Goal: Browse casually: Explore the website without a specific task or goal

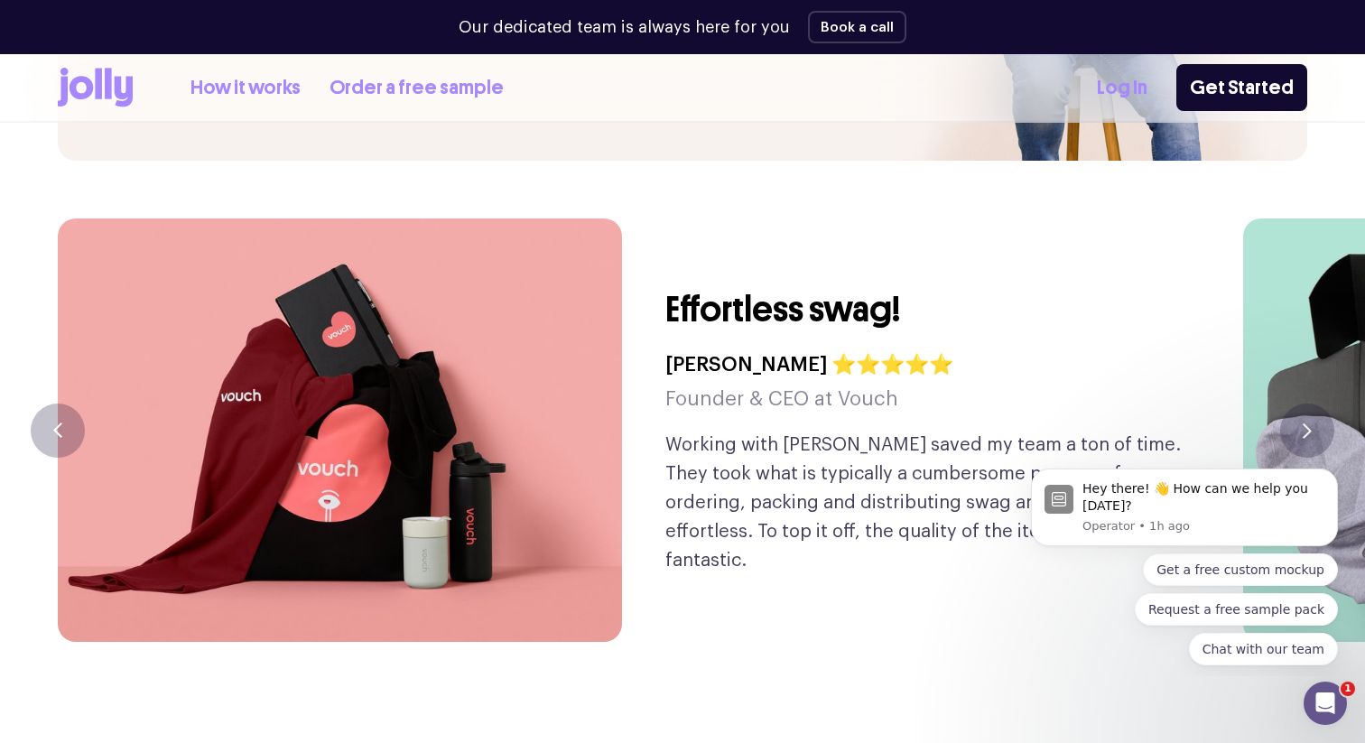
scroll to position [4181, 0]
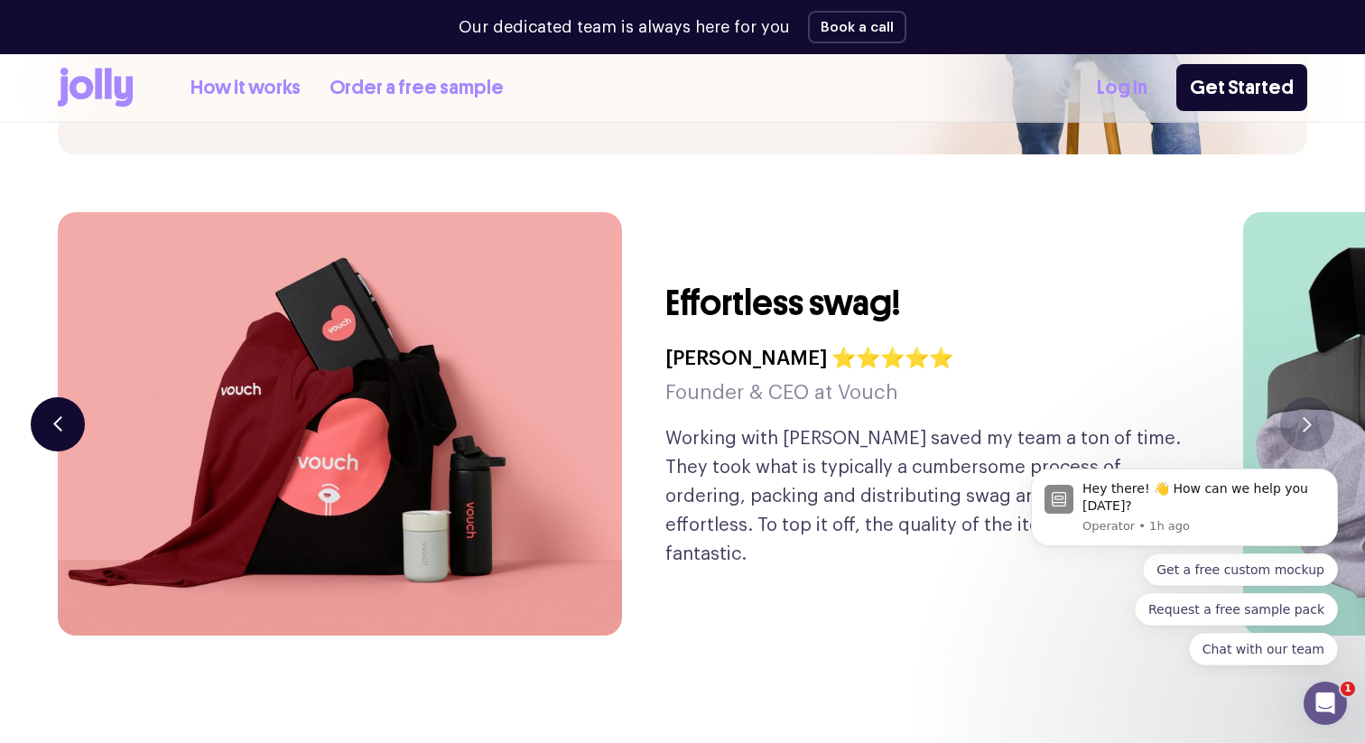
click at [49, 397] on button "button" at bounding box center [58, 424] width 54 height 54
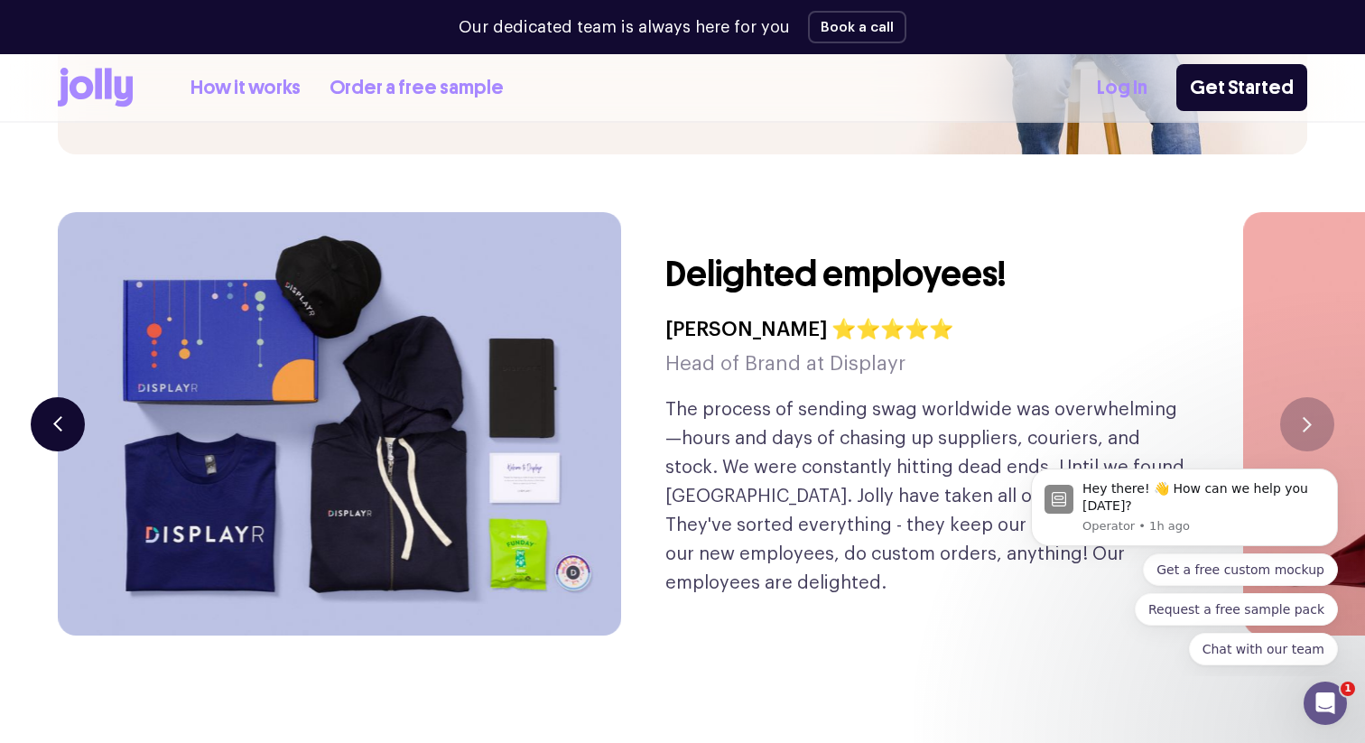
click at [49, 397] on button "button" at bounding box center [58, 424] width 54 height 54
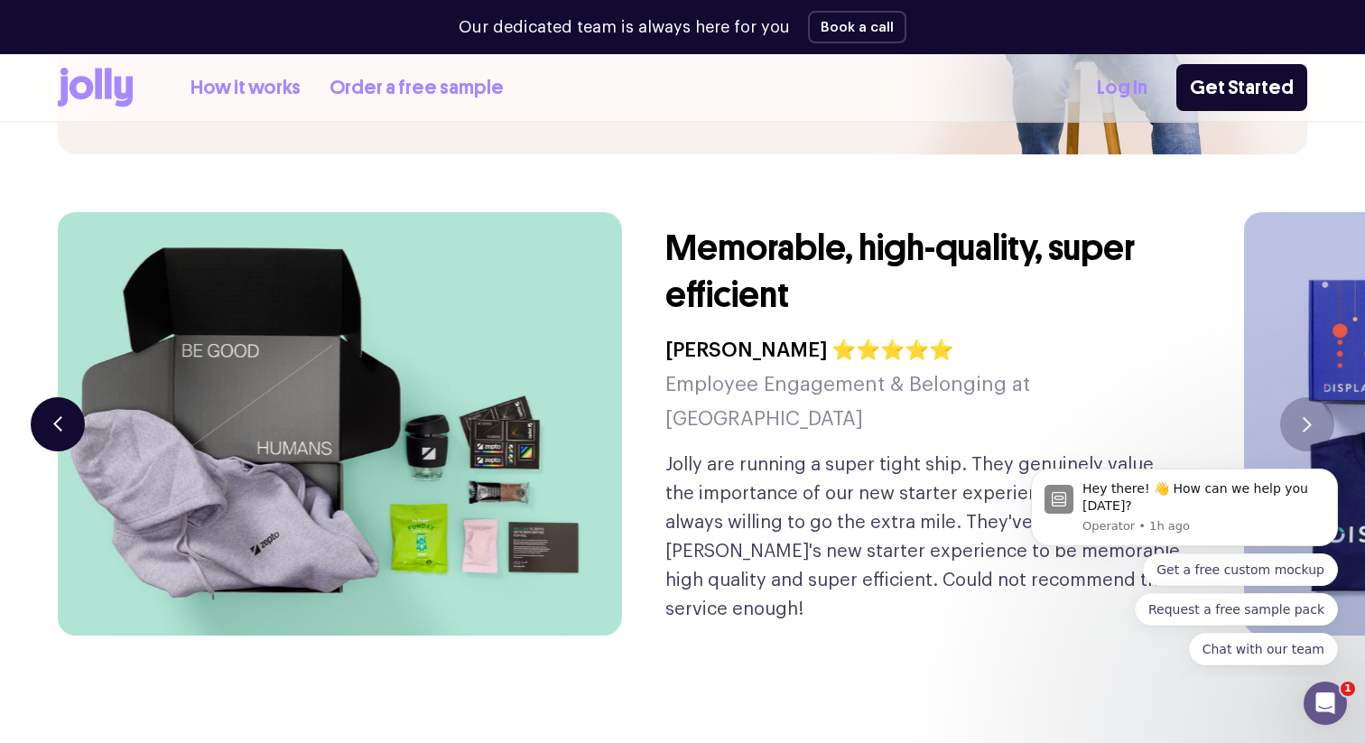
click at [49, 397] on button "button" at bounding box center [58, 424] width 54 height 54
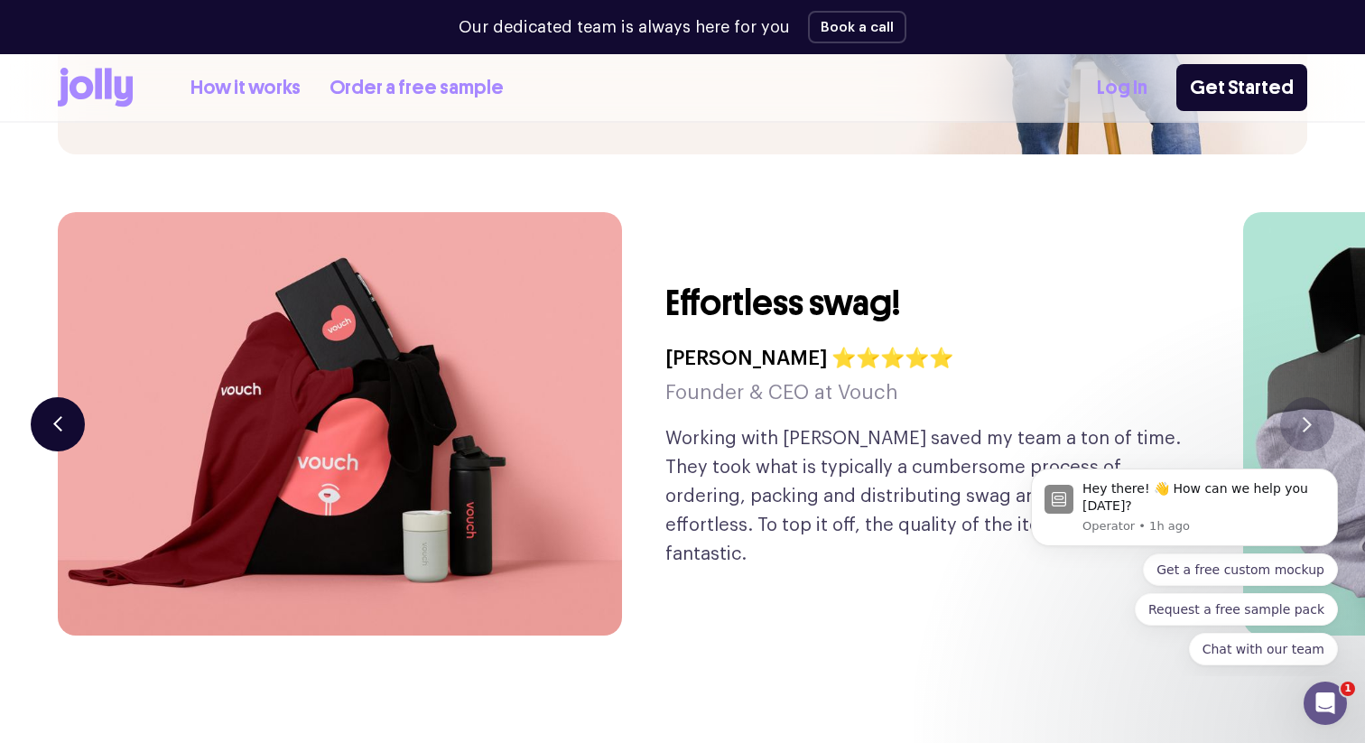
click at [49, 397] on button "button" at bounding box center [58, 424] width 54 height 54
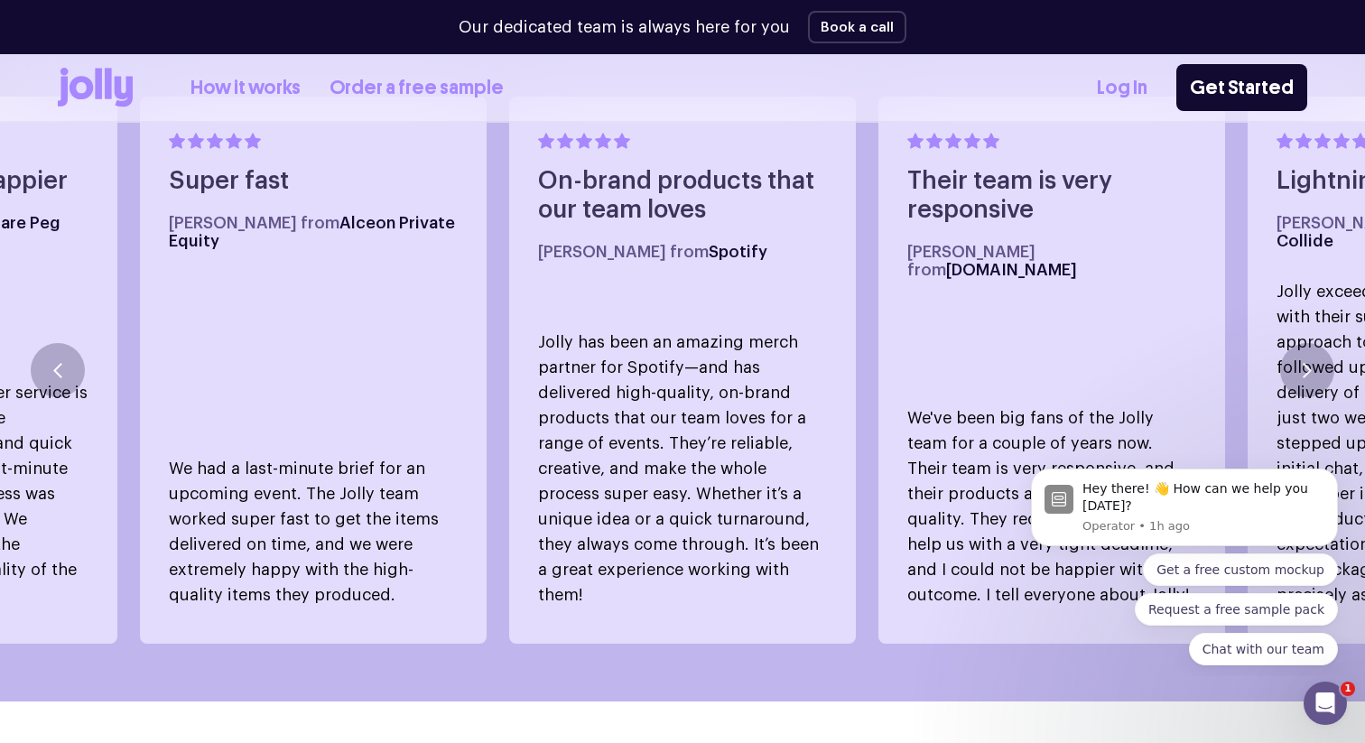
scroll to position [1071, 0]
click at [74, 347] on button "button" at bounding box center [58, 368] width 54 height 54
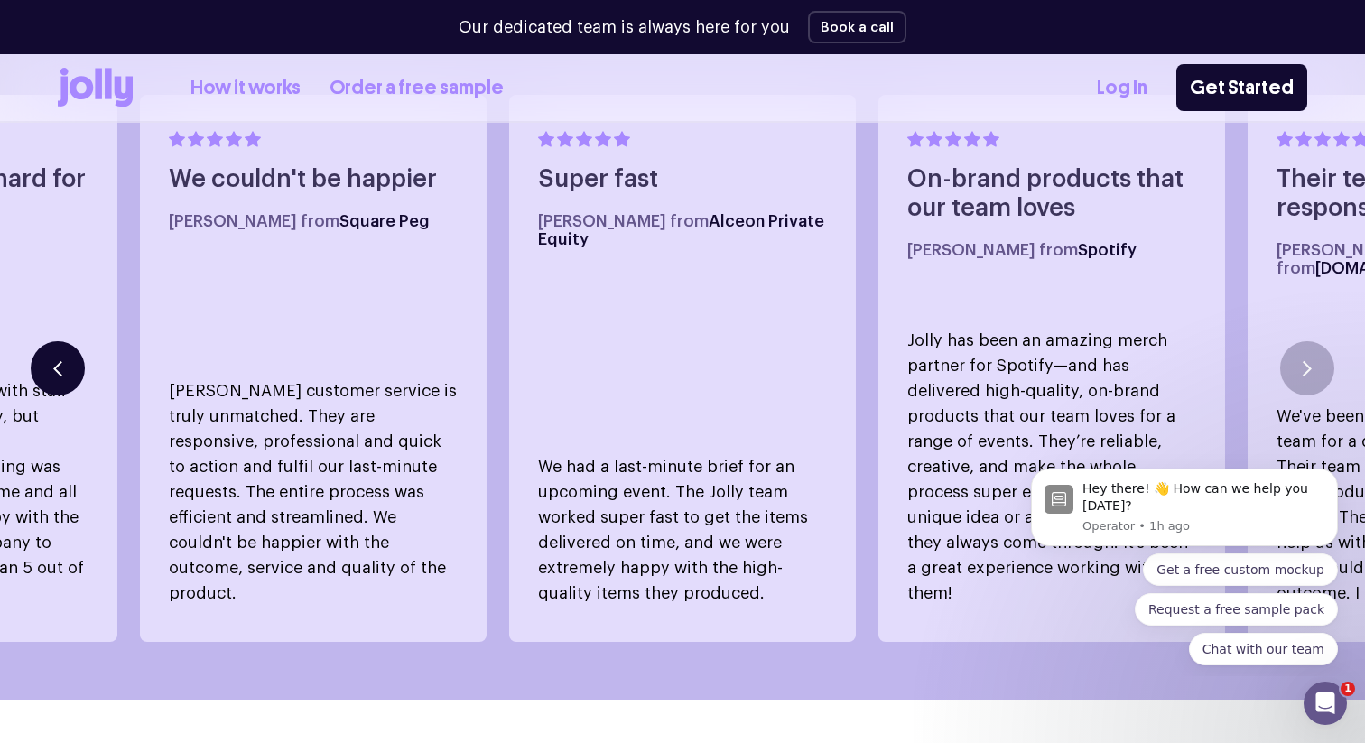
click at [74, 347] on button "button" at bounding box center [58, 368] width 54 height 54
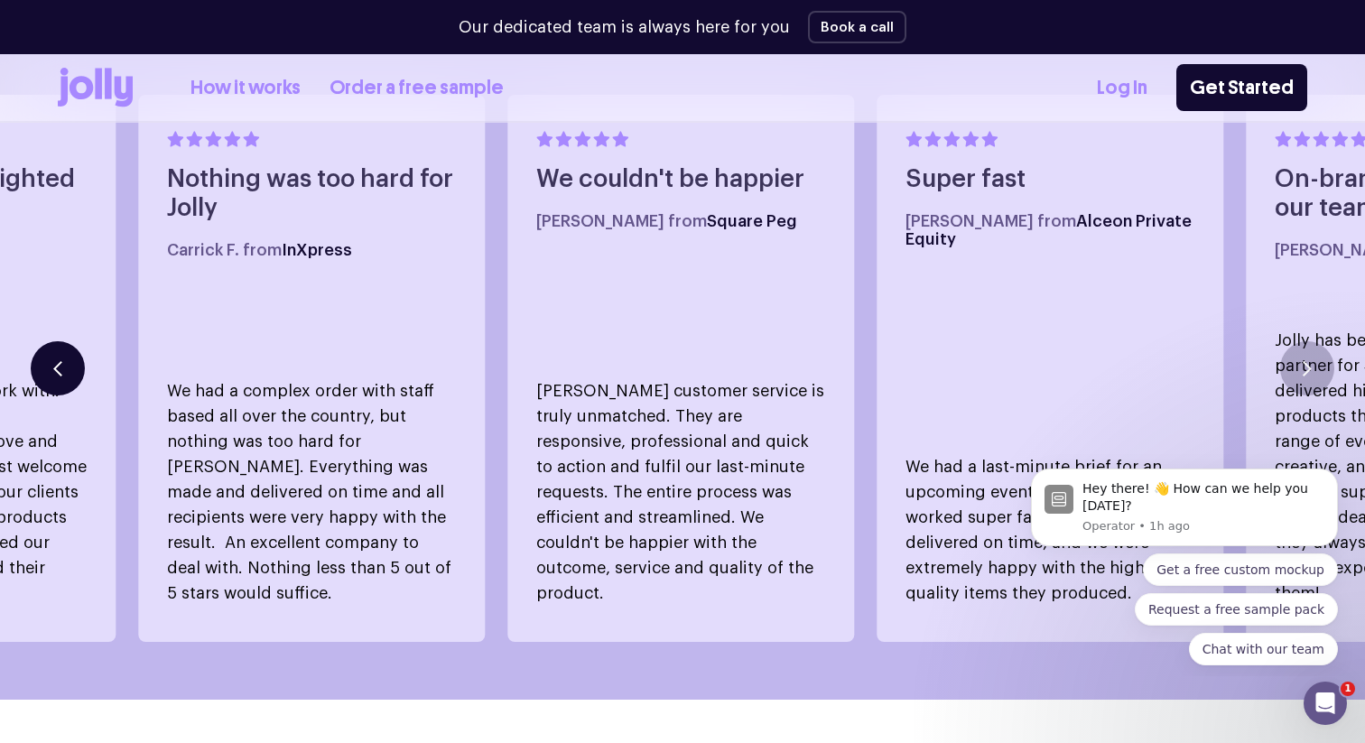
click at [74, 347] on button "button" at bounding box center [58, 368] width 54 height 54
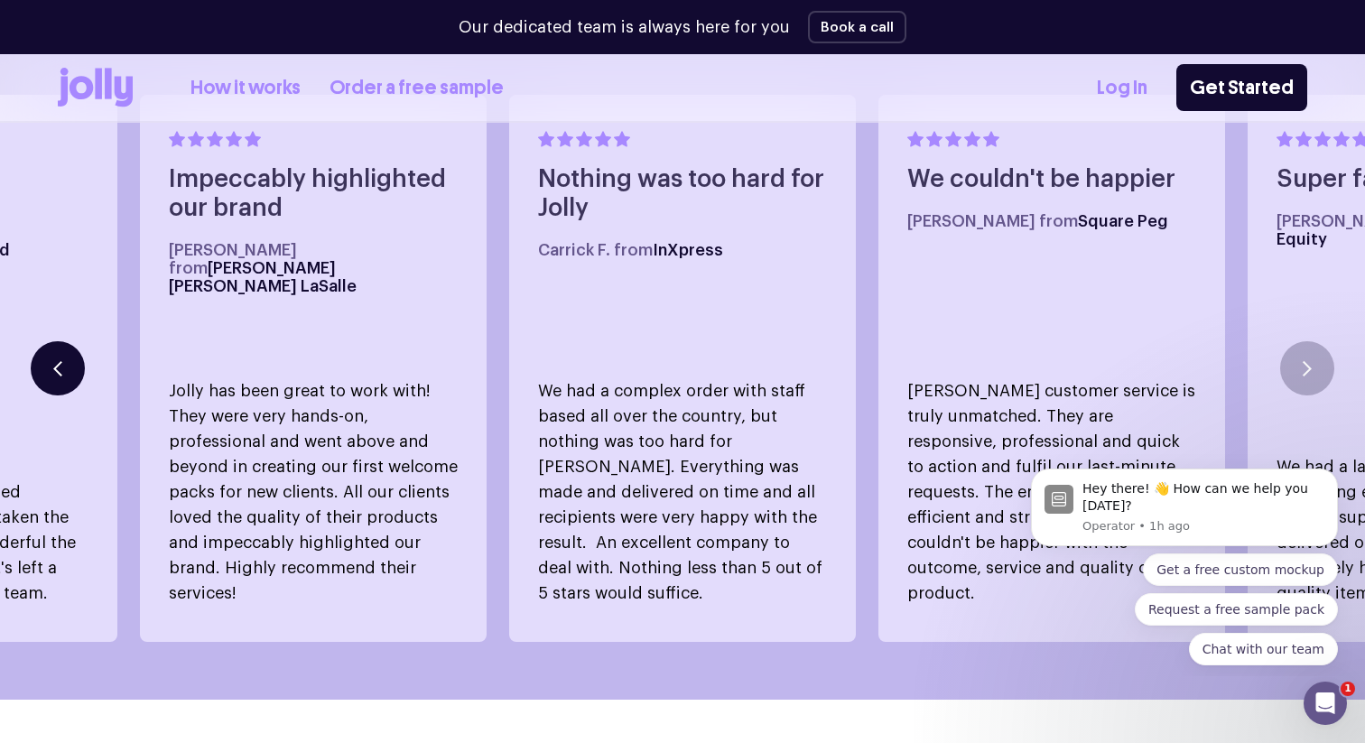
click at [74, 347] on button "button" at bounding box center [58, 368] width 54 height 54
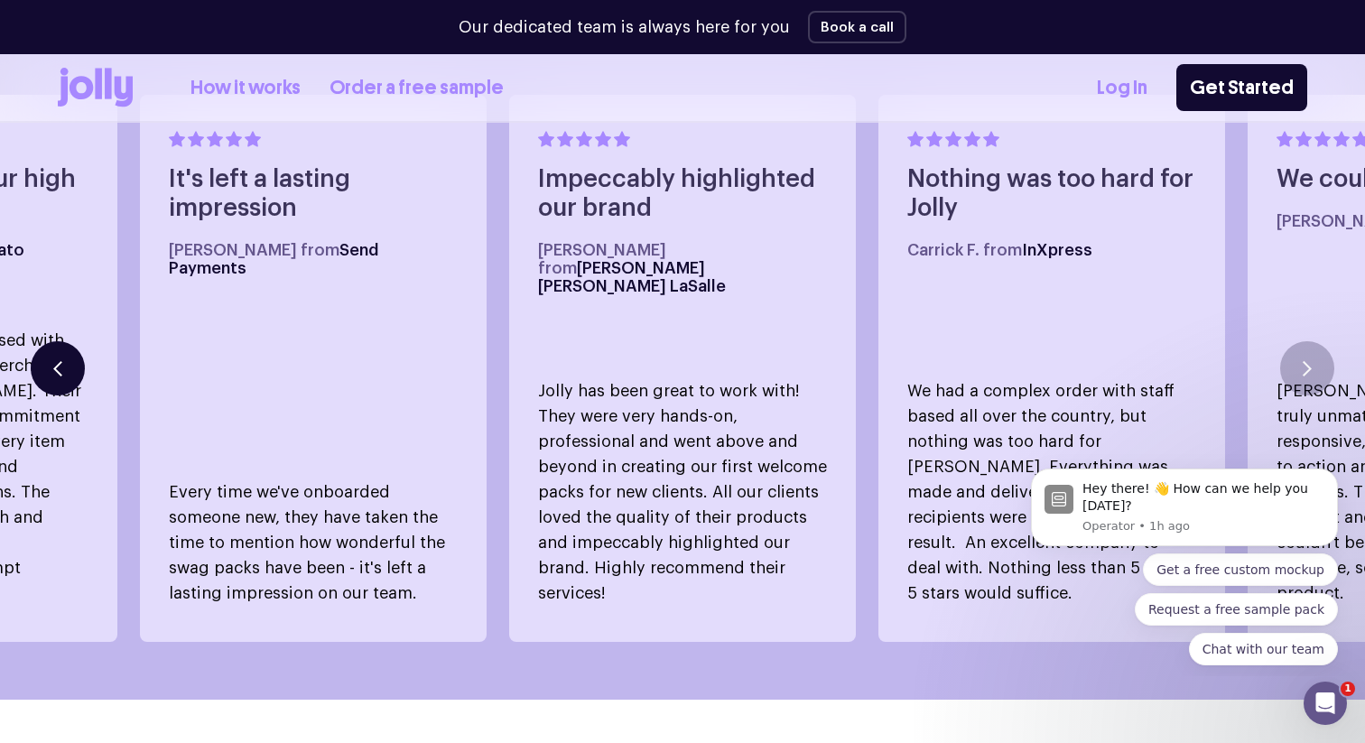
click at [74, 347] on button "button" at bounding box center [58, 368] width 54 height 54
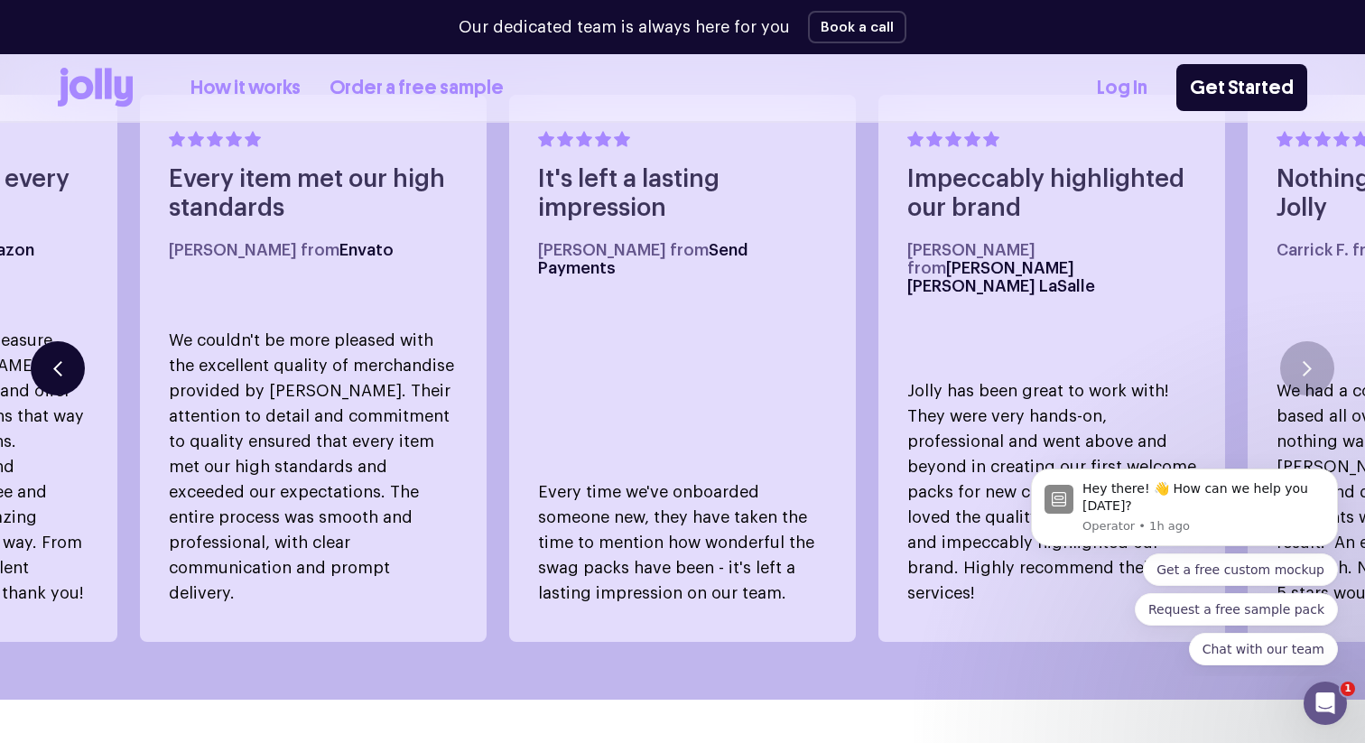
click at [74, 347] on button "button" at bounding box center [58, 368] width 54 height 54
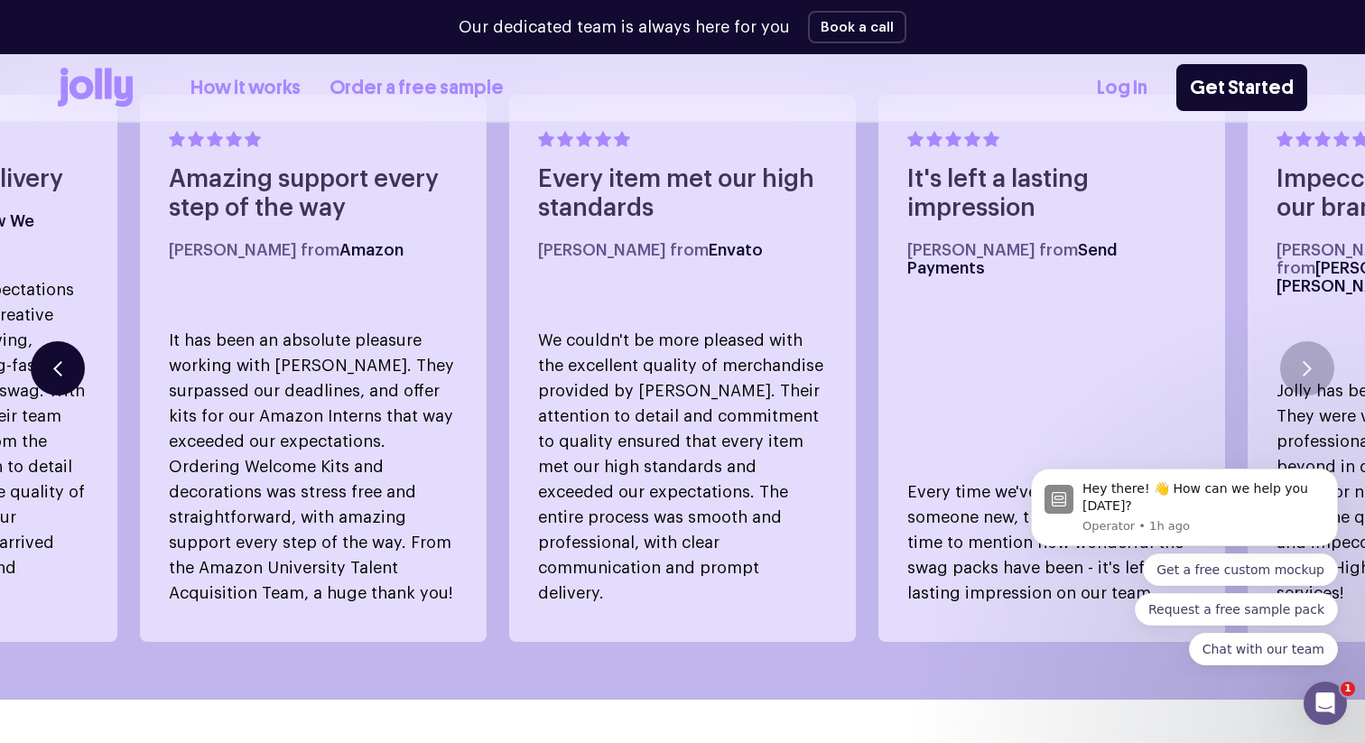
click at [74, 347] on button "button" at bounding box center [58, 368] width 54 height 54
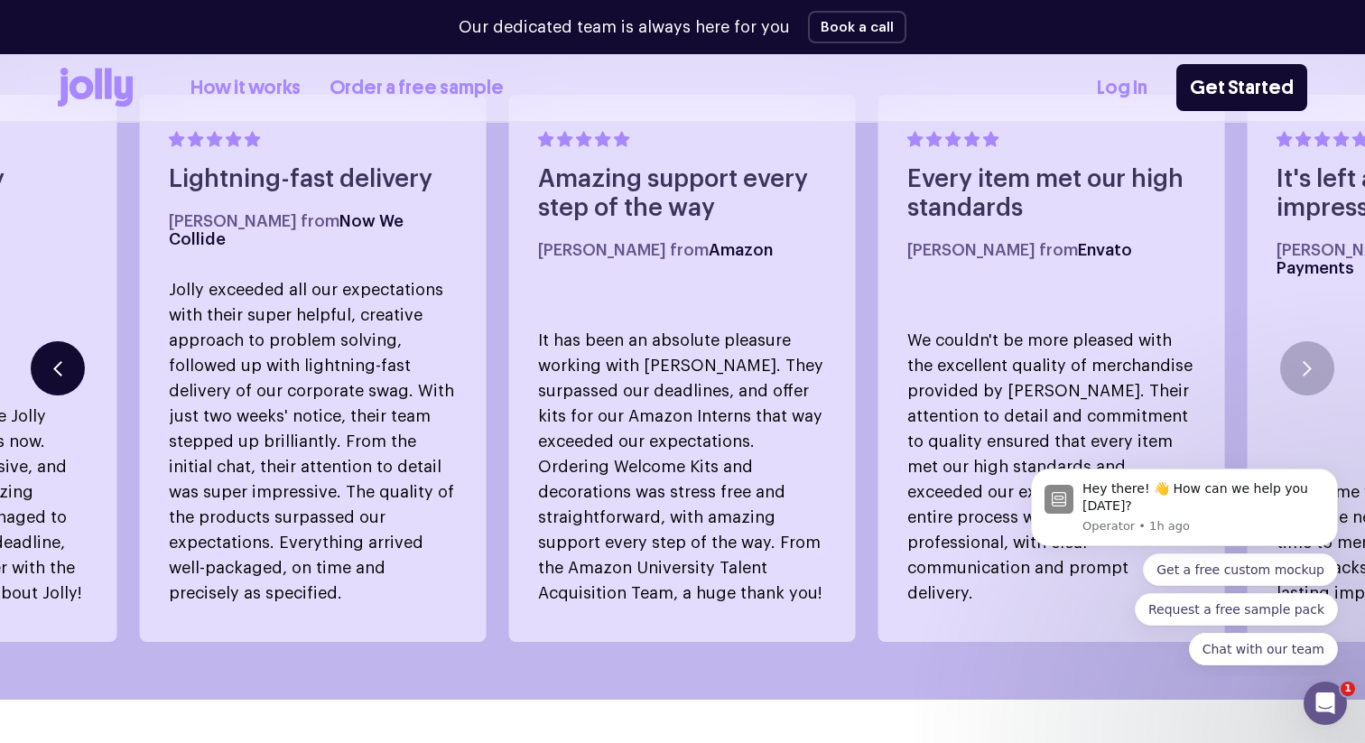
click at [74, 347] on button "button" at bounding box center [58, 368] width 54 height 54
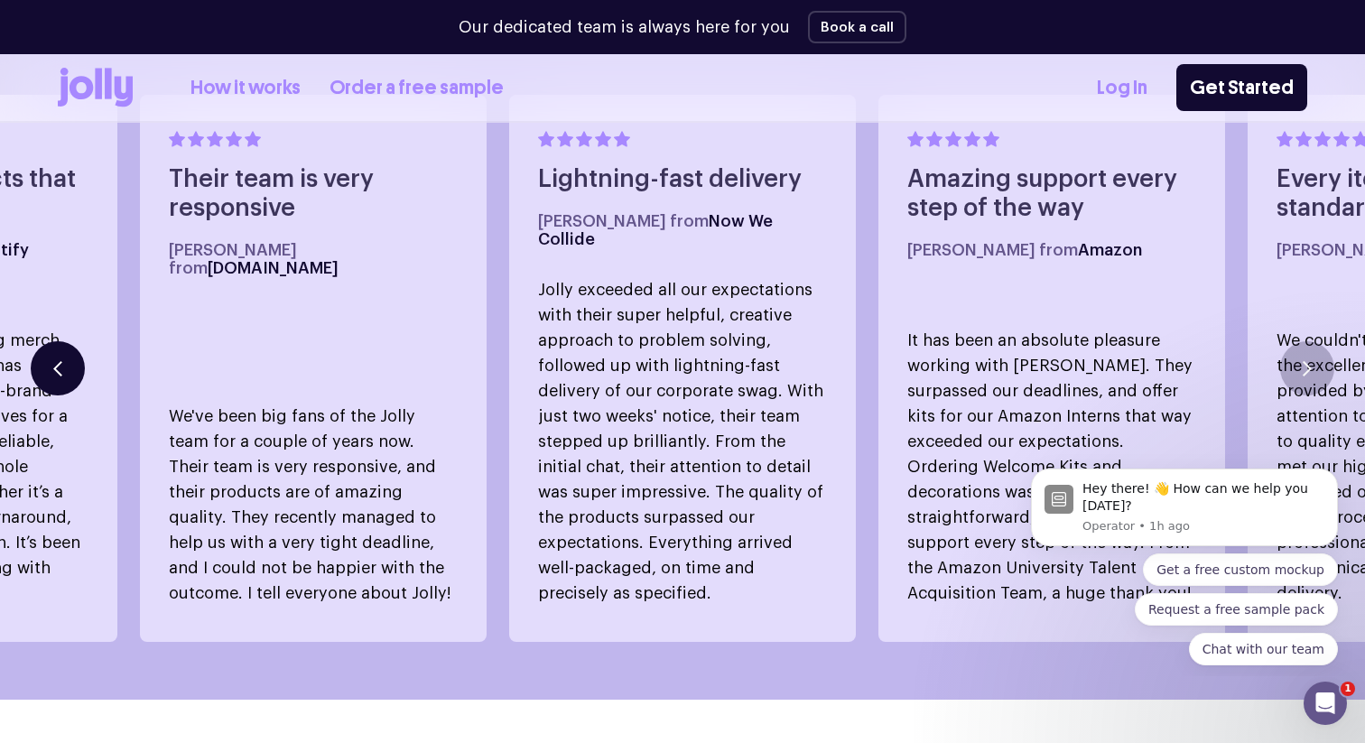
click at [74, 347] on button "button" at bounding box center [58, 368] width 54 height 54
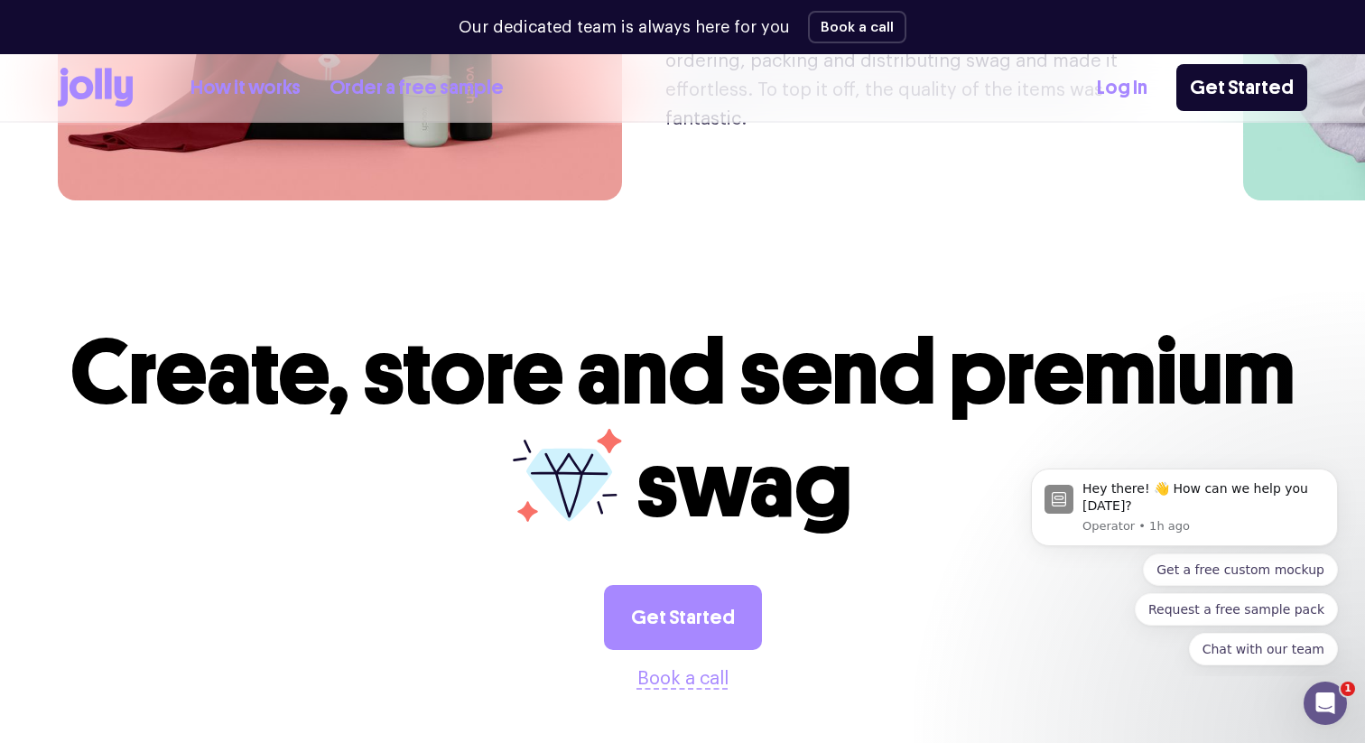
scroll to position [4611, 0]
